Goal: Transaction & Acquisition: Purchase product/service

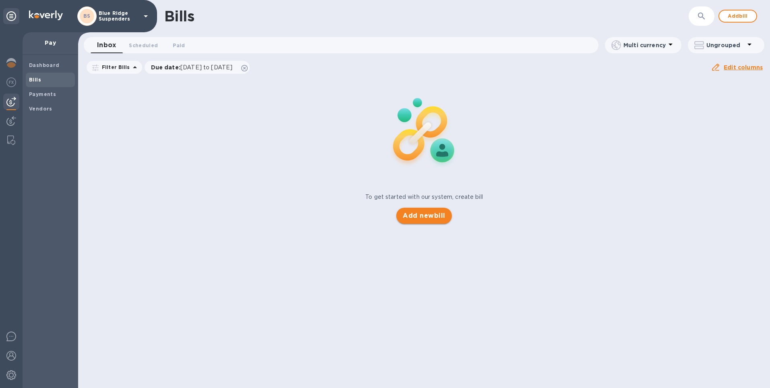
click at [427, 217] on span "Add new bill" at bounding box center [424, 216] width 42 height 10
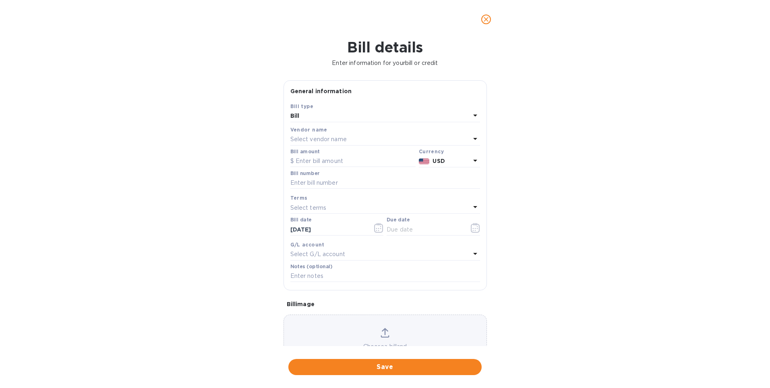
click at [470, 115] on icon at bounding box center [475, 115] width 10 height 10
click at [438, 109] on div "Bill type" at bounding box center [385, 106] width 190 height 8
click at [363, 141] on div "Select vendor name" at bounding box center [380, 139] width 180 height 11
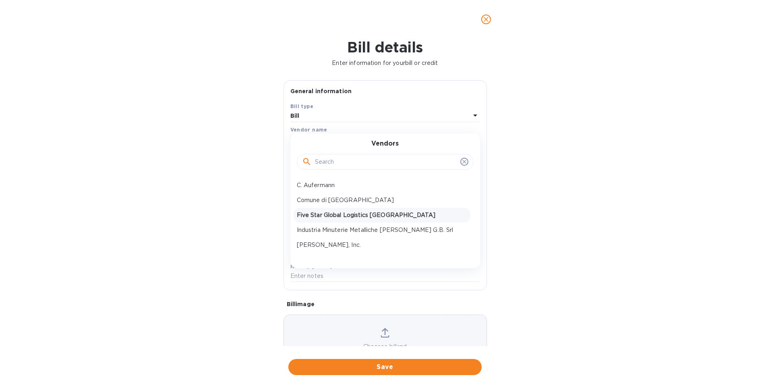
click at [342, 214] on p "Five Star Global Logistics [GEOGRAPHIC_DATA]" at bounding box center [382, 215] width 170 height 8
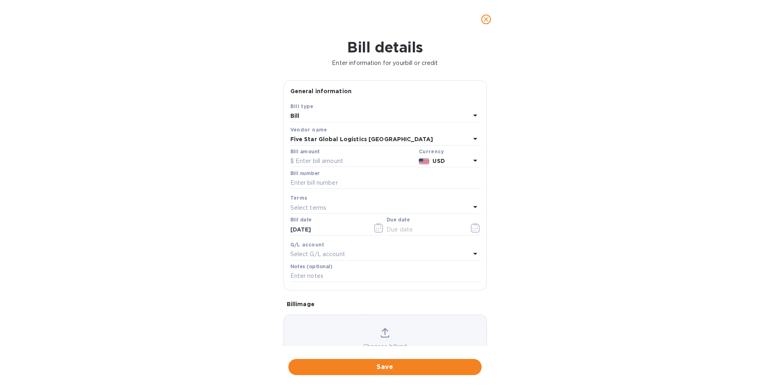
click at [473, 138] on icon at bounding box center [475, 139] width 4 height 2
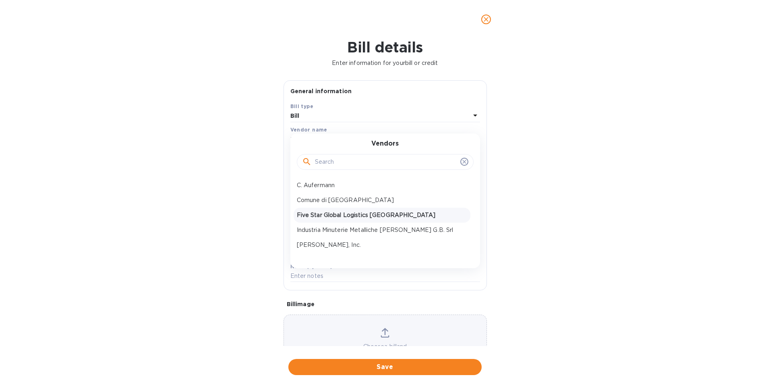
click at [473, 139] on div "Vendors C. Aufermann Comune di Como Five Star Global Logistics USA Industria Mi…" at bounding box center [385, 200] width 190 height 135
click at [351, 216] on p "Five Star Global Logistics [GEOGRAPHIC_DATA]" at bounding box center [382, 215] width 170 height 8
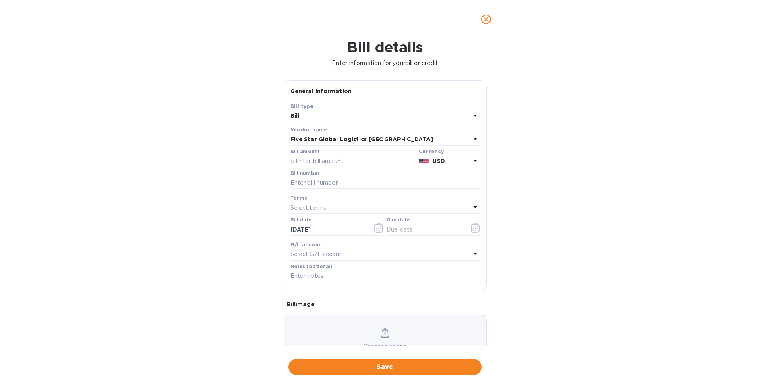
click at [486, 17] on icon "close" at bounding box center [486, 19] width 8 height 8
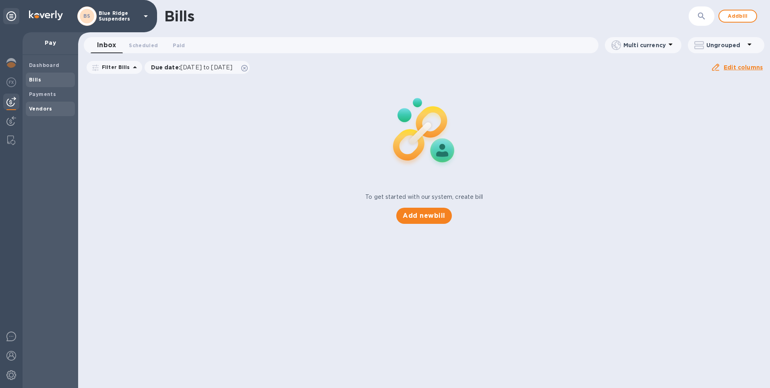
click at [37, 105] on span "Vendors" at bounding box center [40, 109] width 23 height 8
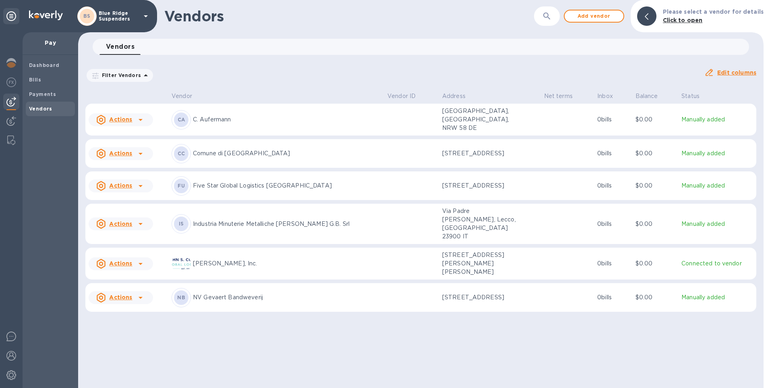
click at [700, 186] on p "Manually added" at bounding box center [718, 185] width 72 height 8
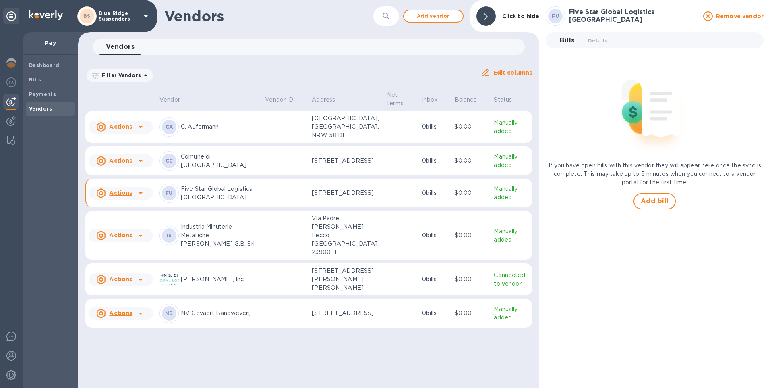
click at [137, 198] on icon at bounding box center [141, 193] width 10 height 10
click at [137, 205] on div at bounding box center [385, 194] width 770 height 388
click at [188, 200] on p "Five Star Global Logistics [GEOGRAPHIC_DATA]" at bounding box center [220, 192] width 78 height 17
click at [235, 196] on p "Five Star Global Logistics [GEOGRAPHIC_DATA]" at bounding box center [220, 192] width 78 height 17
click at [38, 95] on b "Payments" at bounding box center [42, 94] width 27 height 6
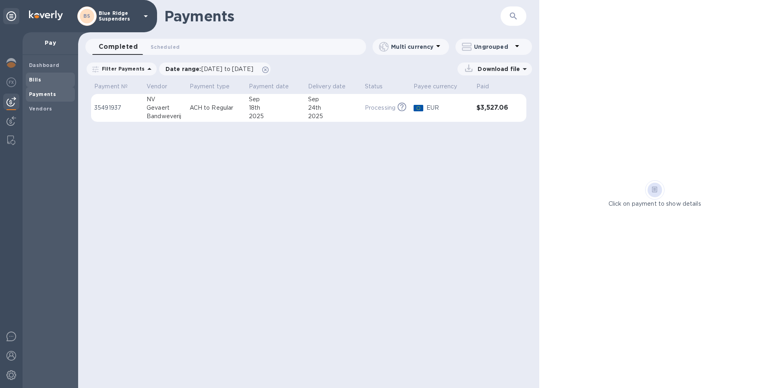
click at [34, 80] on b "Bills" at bounding box center [35, 80] width 12 height 6
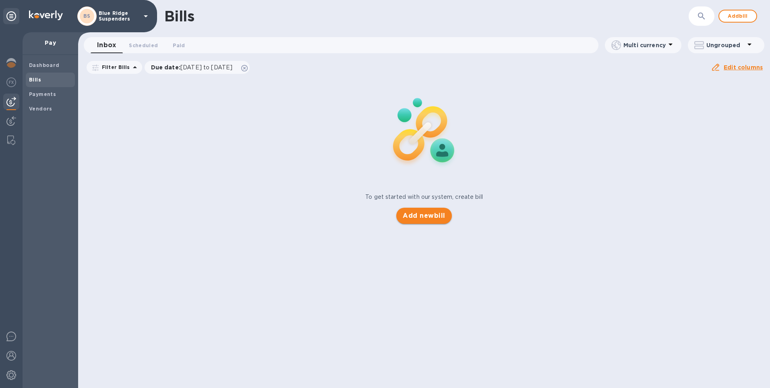
click at [435, 220] on span "Add new bill" at bounding box center [424, 216] width 42 height 10
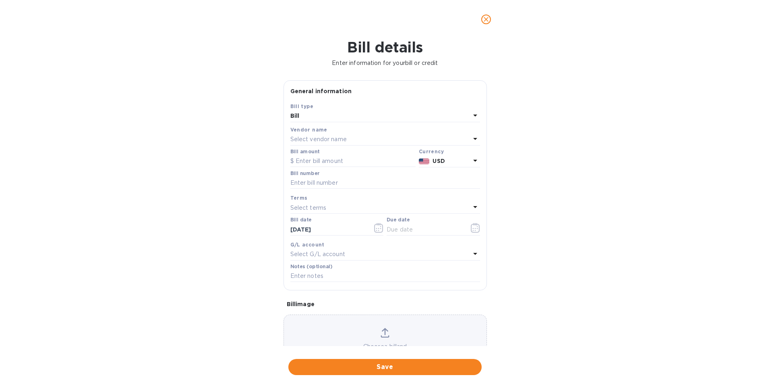
click at [342, 139] on p "Select vendor name" at bounding box center [318, 139] width 56 height 8
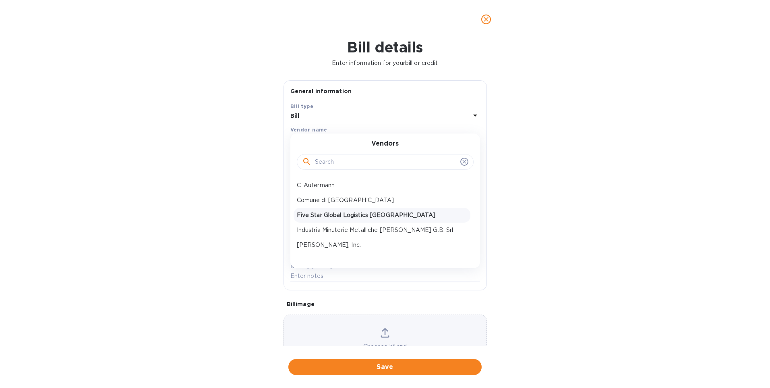
click at [340, 215] on p "Five Star Global Logistics [GEOGRAPHIC_DATA]" at bounding box center [382, 215] width 170 height 8
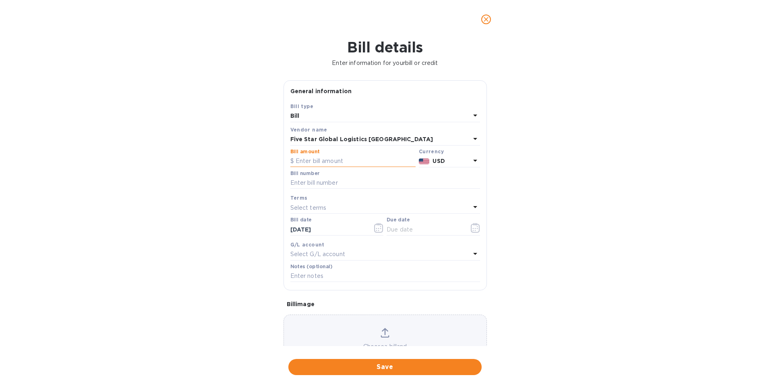
click at [339, 165] on input "text" at bounding box center [352, 161] width 125 height 12
type input "4,247.55"
click at [353, 185] on input "text" at bounding box center [385, 183] width 190 height 12
type input "US002922"
click at [341, 209] on div "Select terms" at bounding box center [380, 207] width 180 height 11
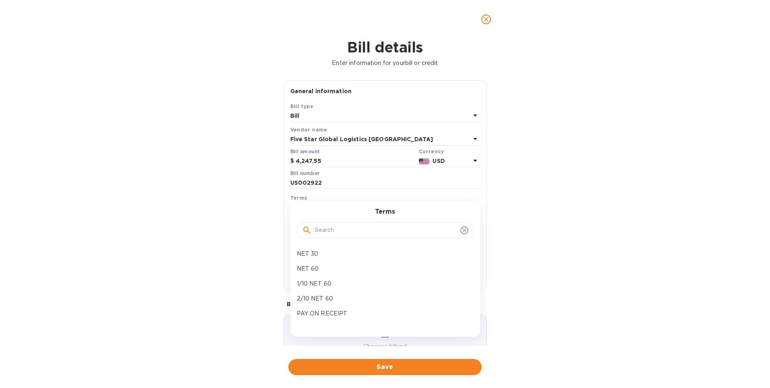
click at [461, 229] on icon at bounding box center [464, 230] width 6 height 6
click at [334, 254] on p "NET 30" at bounding box center [382, 253] width 170 height 8
type input "[DATE]"
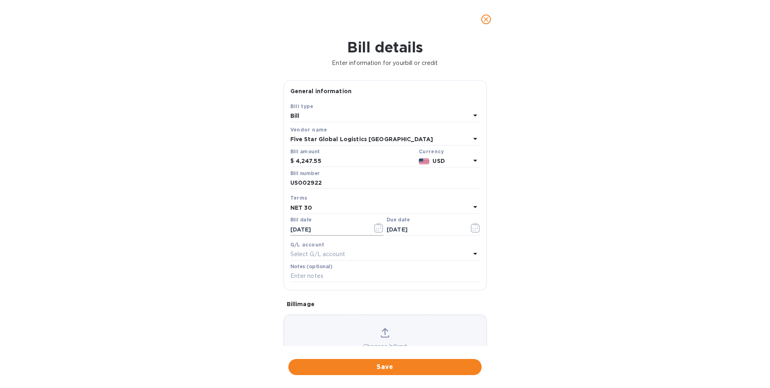
click at [379, 224] on icon "button" at bounding box center [378, 228] width 9 height 10
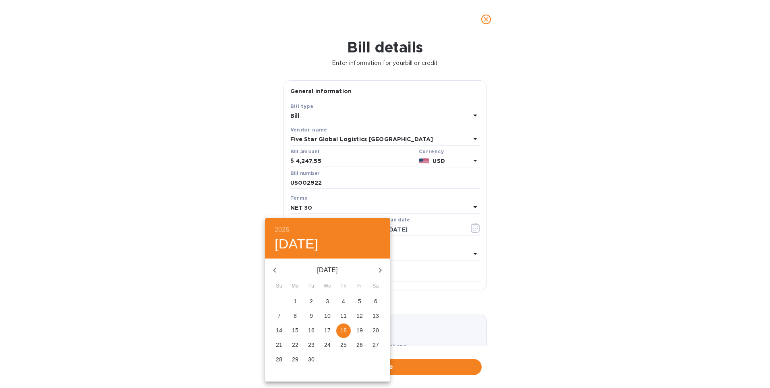
click at [296, 330] on p "15" at bounding box center [295, 330] width 6 height 8
type input "[DATE]"
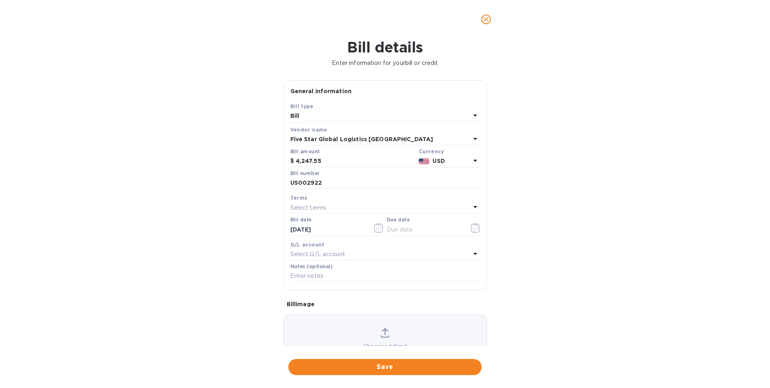
click at [325, 211] on p "Select terms" at bounding box center [308, 207] width 36 height 8
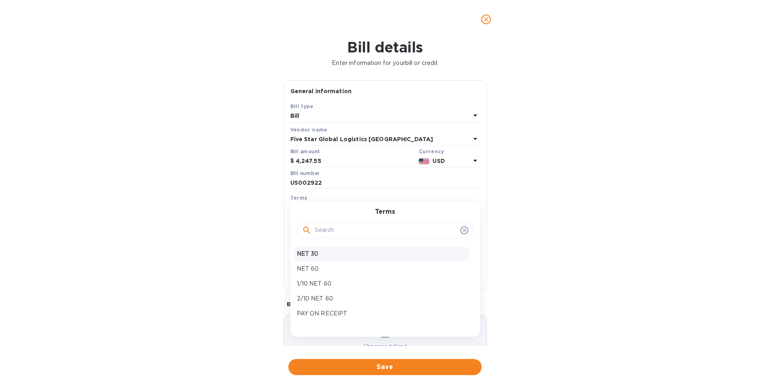
click at [318, 256] on p "NET 30" at bounding box center [382, 253] width 170 height 8
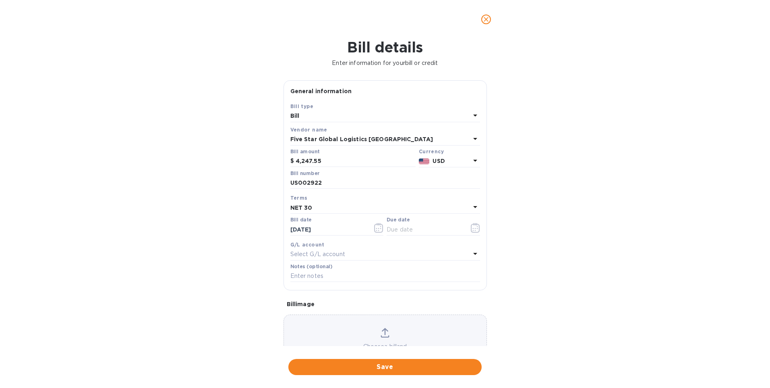
type input "[DATE]"
click at [388, 367] on span "Save" at bounding box center [385, 367] width 180 height 10
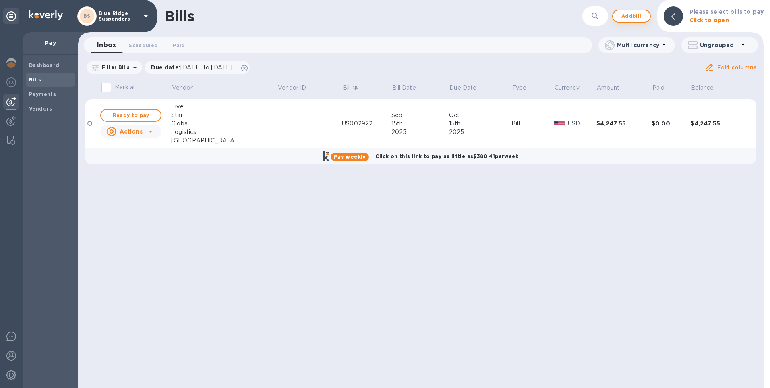
click at [634, 17] on span "Add bill" at bounding box center [632, 16] width 24 height 10
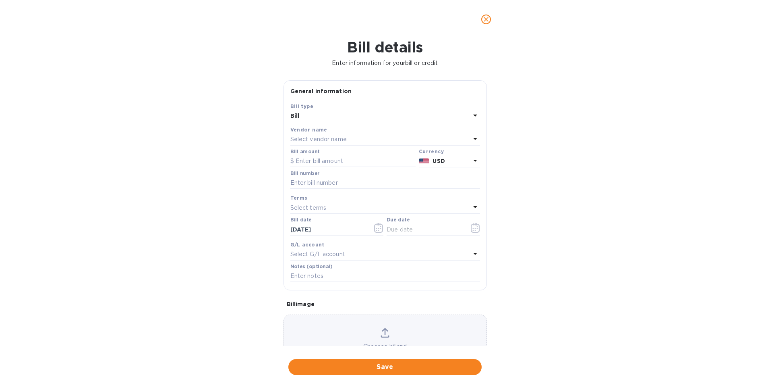
click at [334, 141] on p "Select vendor name" at bounding box center [318, 139] width 56 height 8
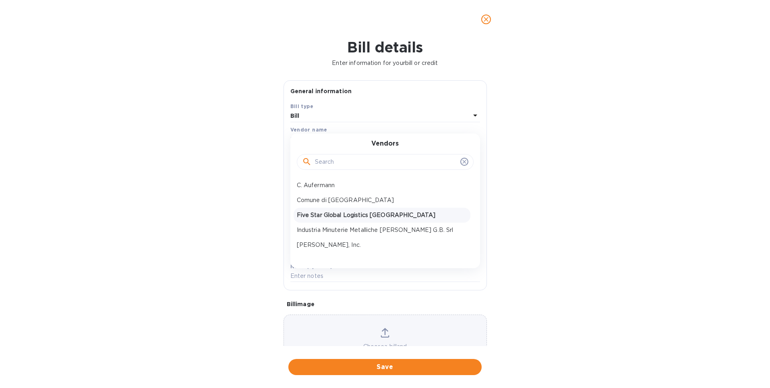
click at [336, 215] on p "Five Star Global Logistics [GEOGRAPHIC_DATA]" at bounding box center [382, 215] width 170 height 8
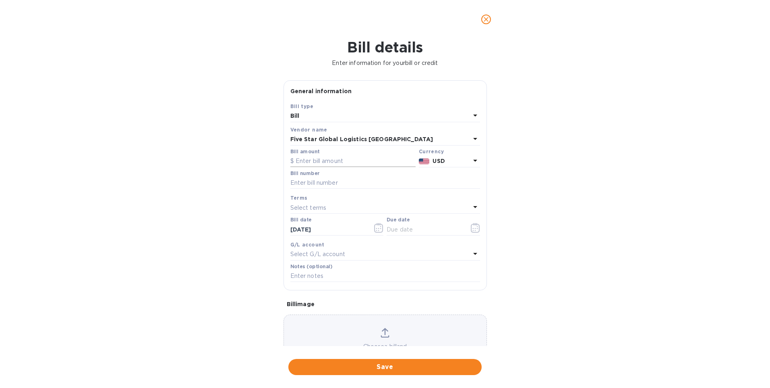
click at [340, 160] on input "text" at bounding box center [352, 161] width 125 height 12
type input "892.96"
click at [361, 184] on input "text" at bounding box center [385, 183] width 190 height 12
type input "US002925"
click at [376, 230] on icon "button" at bounding box center [376, 230] width 1 height 1
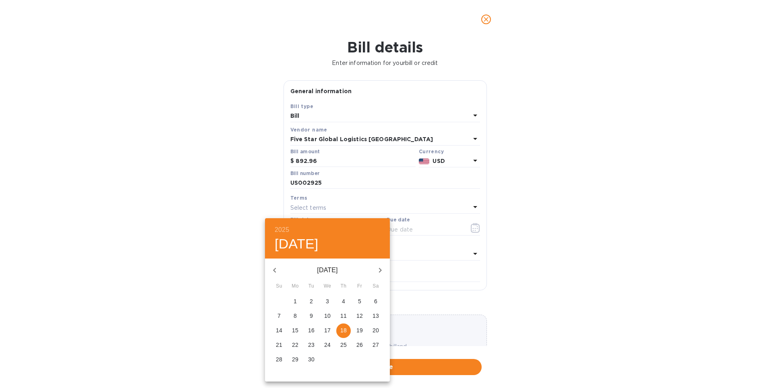
click at [295, 331] on p "15" at bounding box center [295, 330] width 6 height 8
type input "[DATE]"
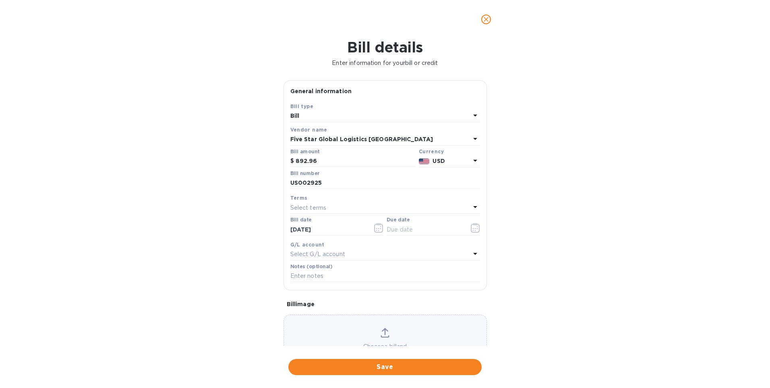
click at [335, 207] on div "Select terms" at bounding box center [380, 207] width 180 height 11
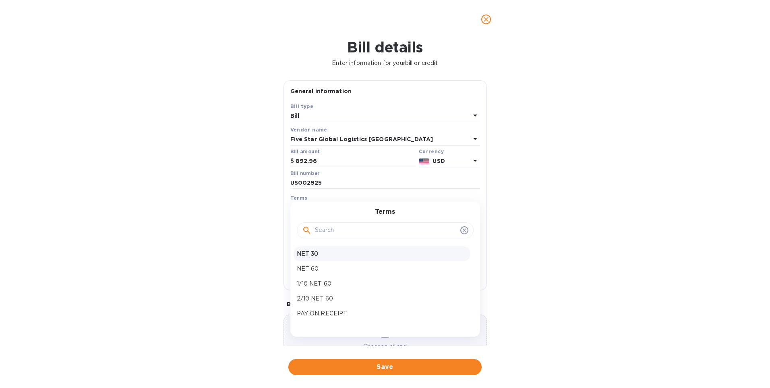
click at [321, 253] on p "NET 30" at bounding box center [382, 253] width 170 height 8
type input "[DATE]"
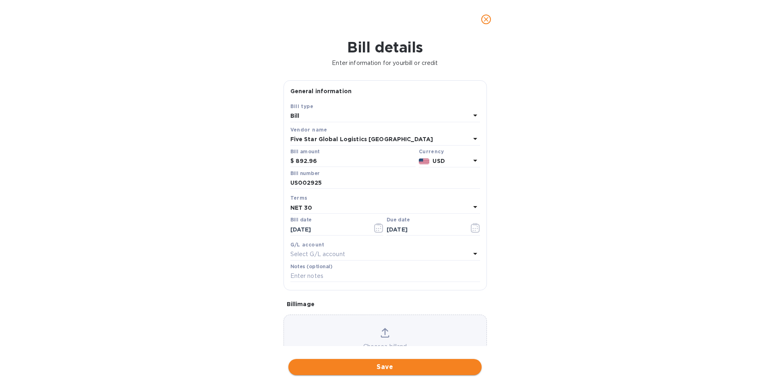
click at [388, 368] on span "Save" at bounding box center [385, 367] width 180 height 10
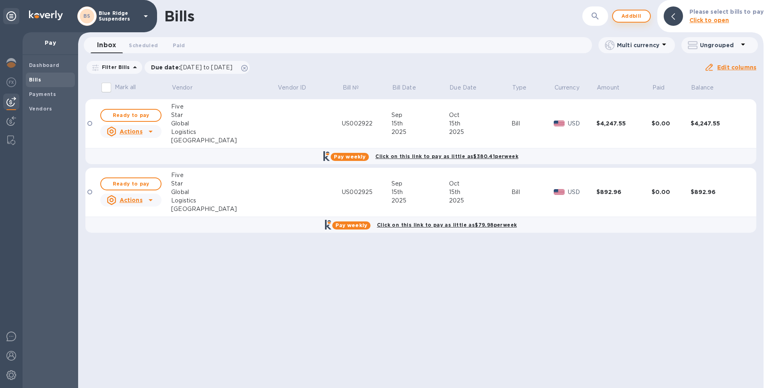
click at [638, 18] on span "Add bill" at bounding box center [632, 16] width 24 height 10
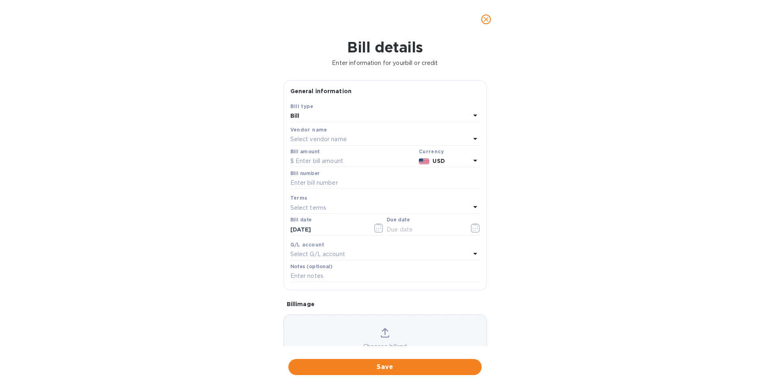
click at [325, 142] on p "Select vendor name" at bounding box center [318, 139] width 56 height 8
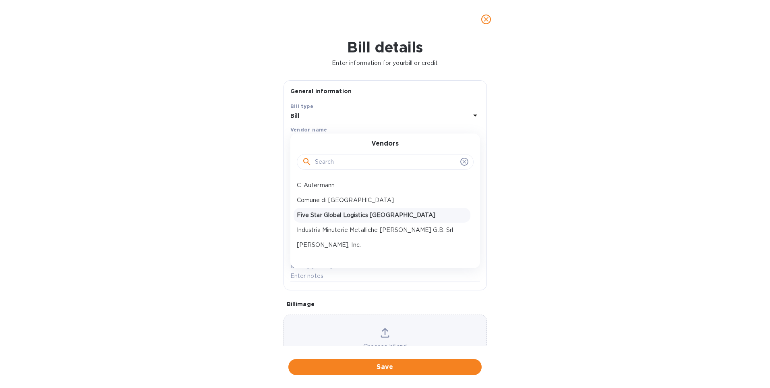
click at [338, 213] on p "Five Star Global Logistics [GEOGRAPHIC_DATA]" at bounding box center [382, 215] width 170 height 8
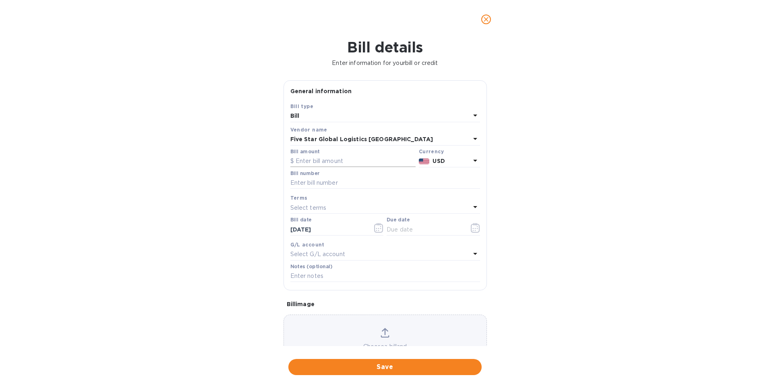
click at [346, 164] on input "text" at bounding box center [352, 161] width 125 height 12
type input "54.50"
click at [341, 186] on input "text" at bounding box center [385, 183] width 190 height 12
type input "US002960"
click at [343, 207] on div "Select terms" at bounding box center [380, 207] width 180 height 11
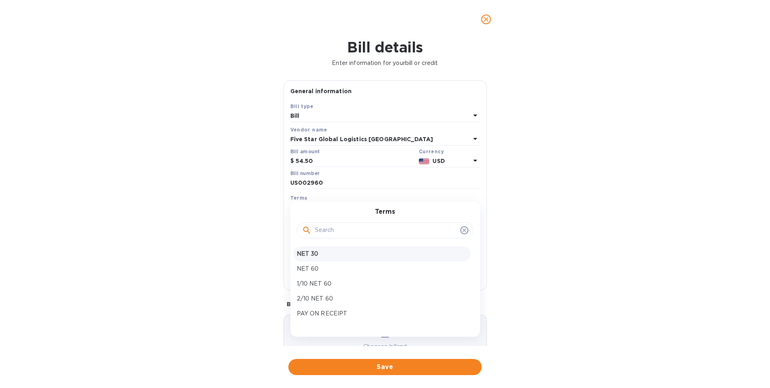
click at [320, 252] on p "NET 30" at bounding box center [382, 253] width 170 height 8
type input "[DATE]"
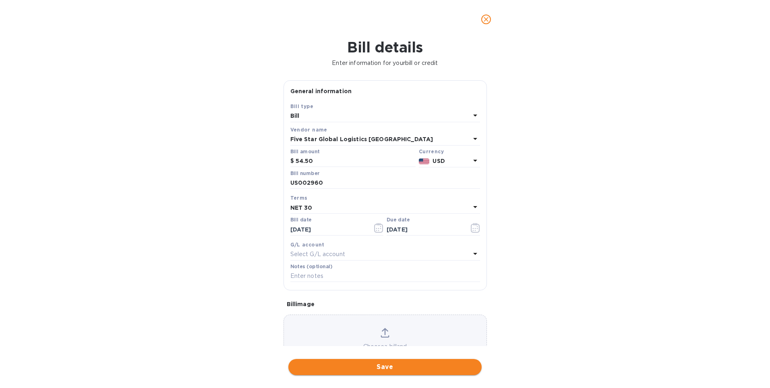
click at [397, 363] on span "Save" at bounding box center [385, 367] width 180 height 10
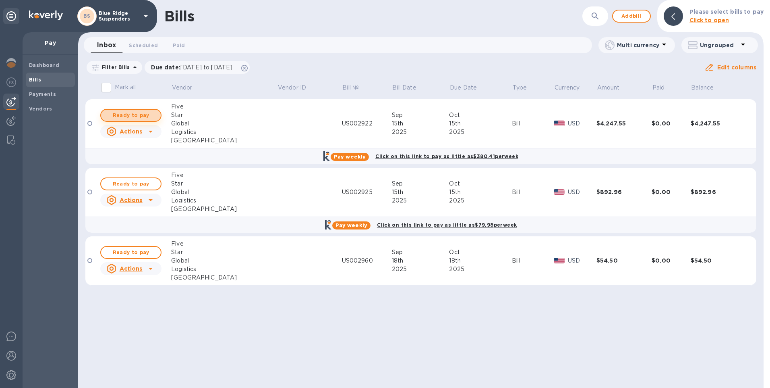
click at [137, 115] on span "Ready to pay" at bounding box center [131, 115] width 47 height 10
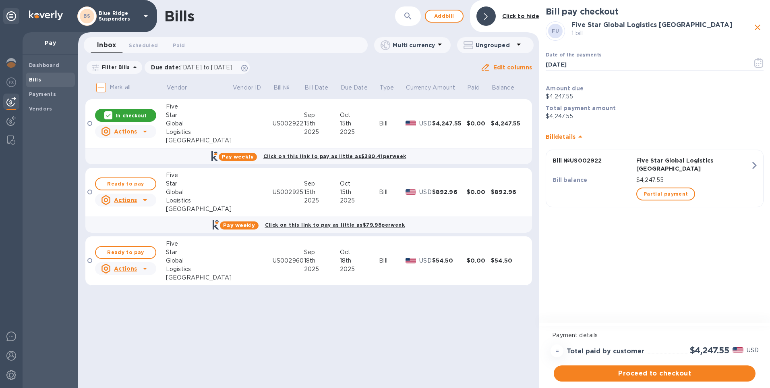
click at [88, 192] on div at bounding box center [89, 191] width 5 height 5
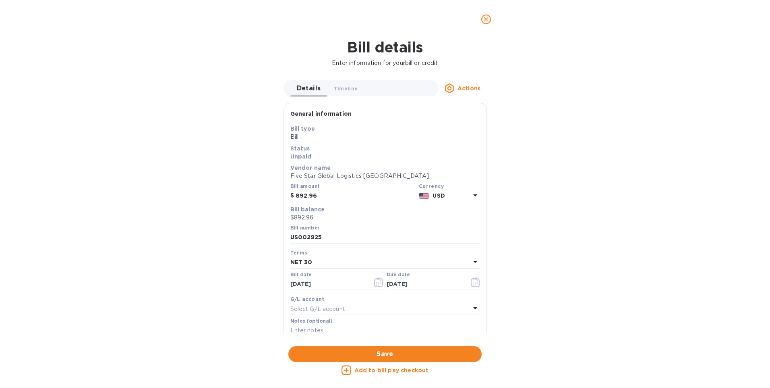
click at [487, 21] on icon "close" at bounding box center [486, 19] width 8 height 8
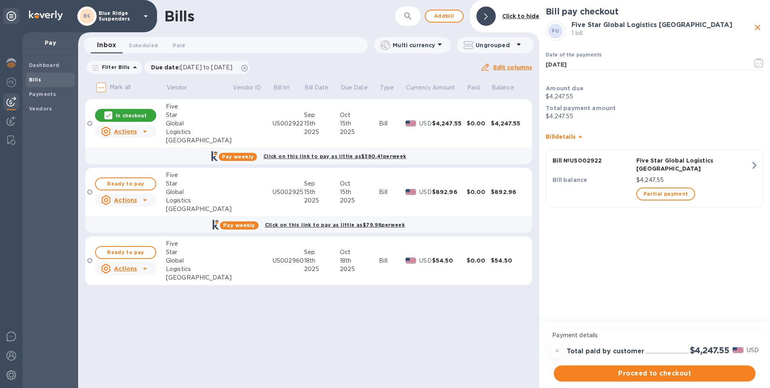
click at [90, 123] on div at bounding box center [89, 123] width 5 height 5
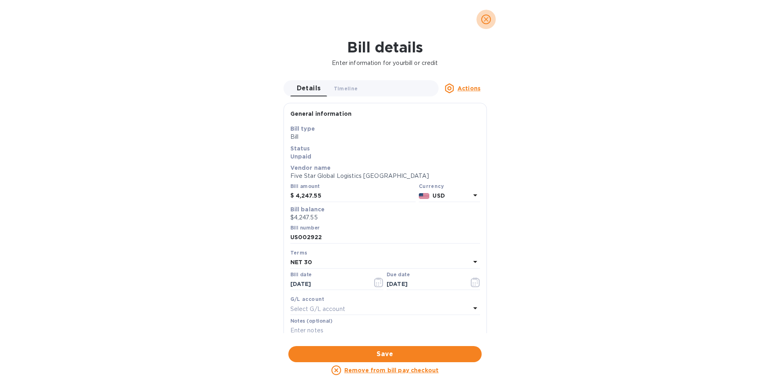
click at [486, 21] on icon "close" at bounding box center [486, 19] width 8 height 8
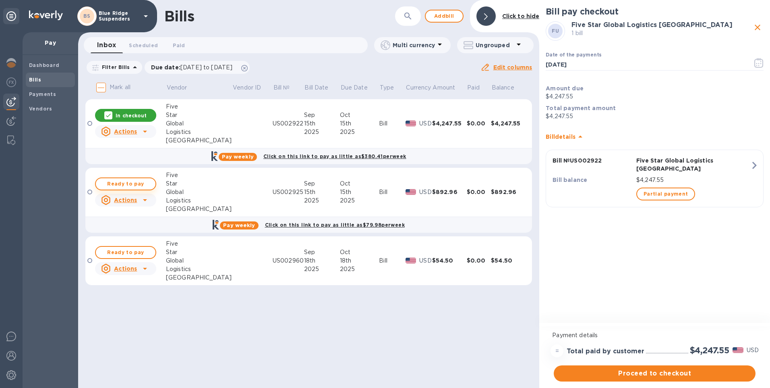
click at [124, 183] on span "Ready to pay" at bounding box center [125, 184] width 47 height 10
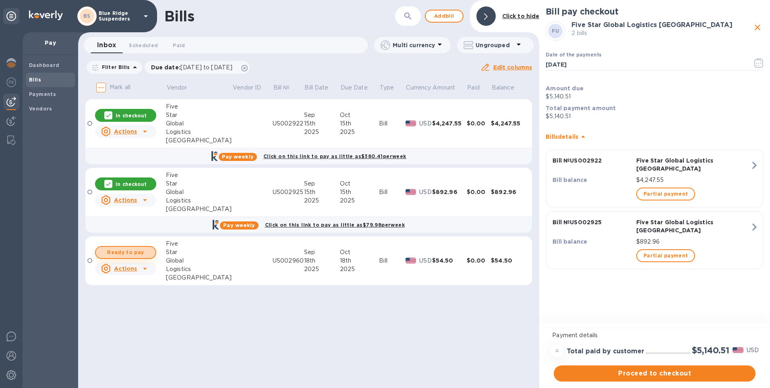
click at [132, 250] on span "Ready to pay" at bounding box center [125, 252] width 47 height 10
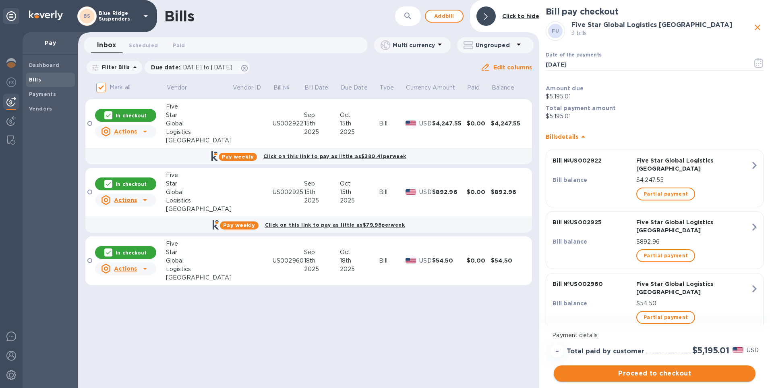
click at [647, 372] on span "Proceed to checkout" at bounding box center [654, 373] width 189 height 10
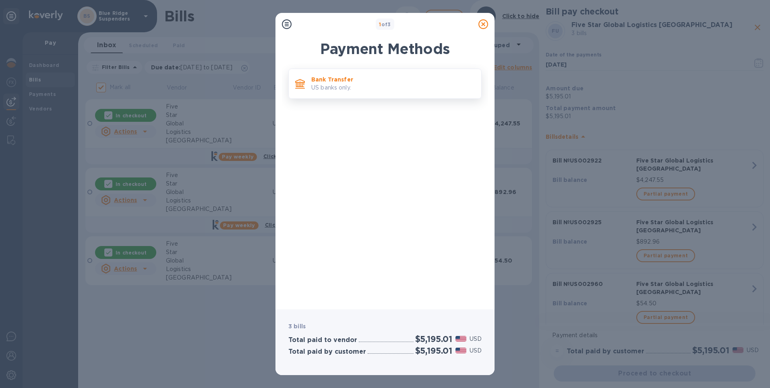
click at [349, 86] on p "US banks only." at bounding box center [393, 87] width 164 height 8
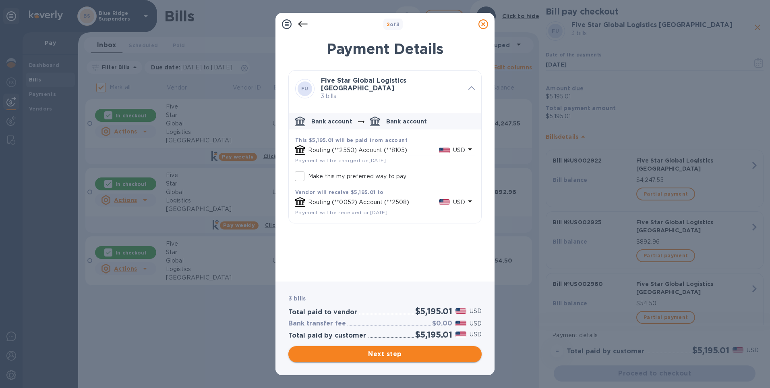
click at [388, 354] on span "Next step" at bounding box center [385, 354] width 180 height 10
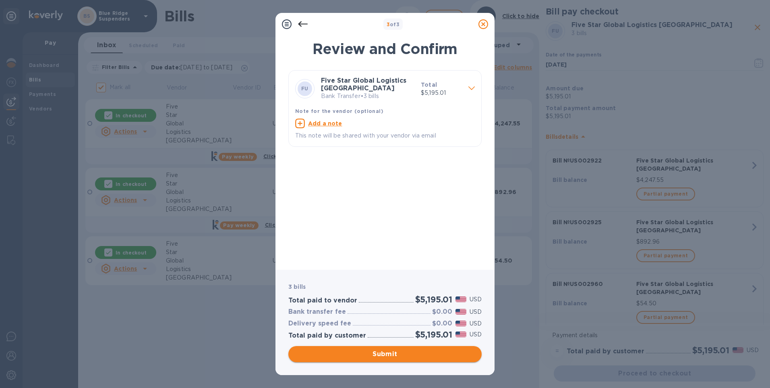
click at [385, 354] on span "Submit" at bounding box center [385, 354] width 180 height 10
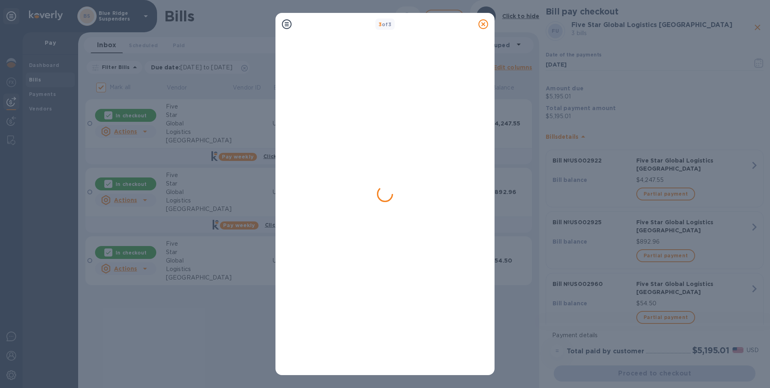
checkbox input "false"
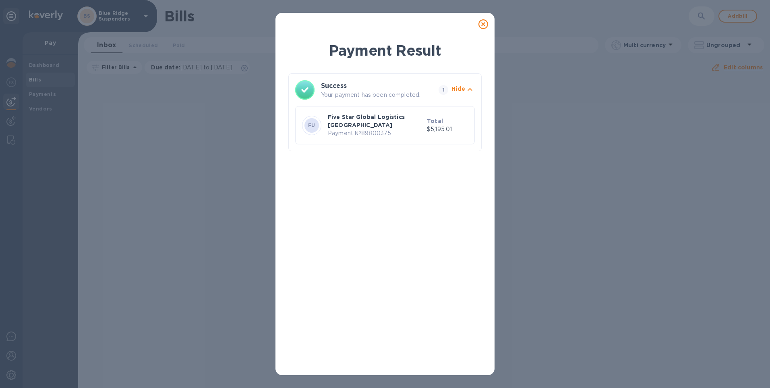
click at [485, 25] on icon at bounding box center [484, 24] width 10 height 10
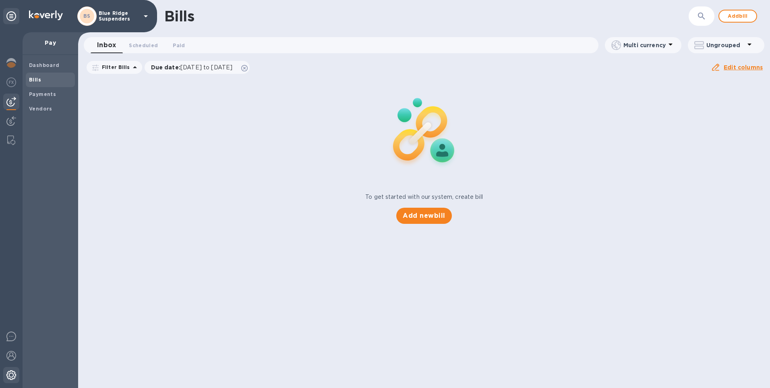
click at [14, 379] on img at bounding box center [11, 375] width 10 height 10
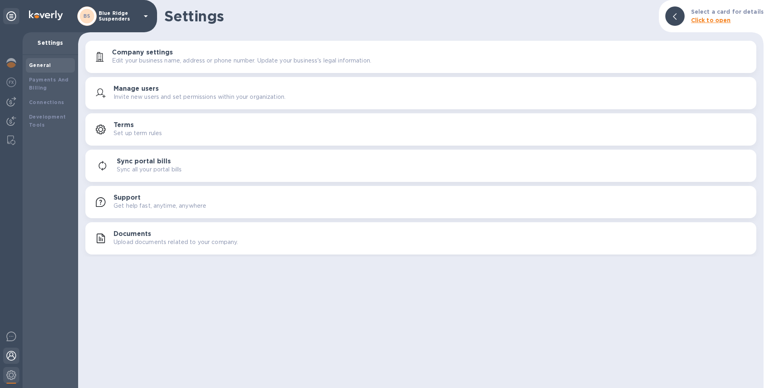
click at [11, 358] on img at bounding box center [11, 355] width 10 height 10
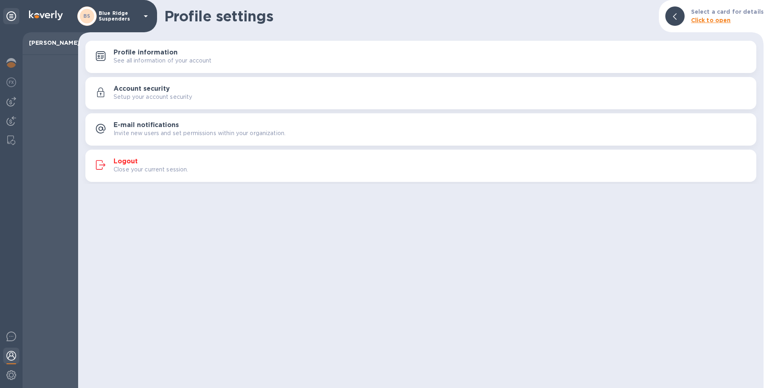
click at [121, 161] on h3 "Logout" at bounding box center [126, 161] width 24 height 8
